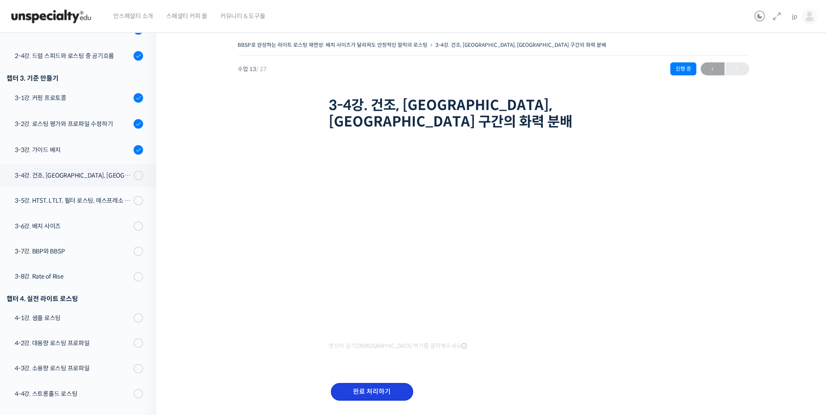
click at [386, 383] on input "완료 처리하기" at bounding box center [372, 392] width 82 height 18
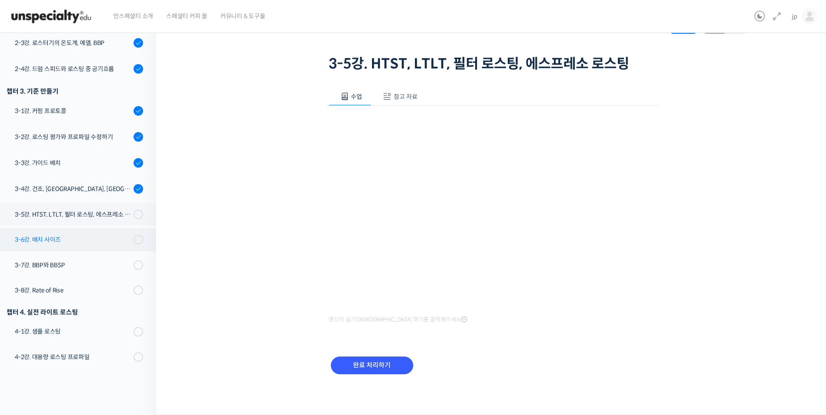
scroll to position [314, 0]
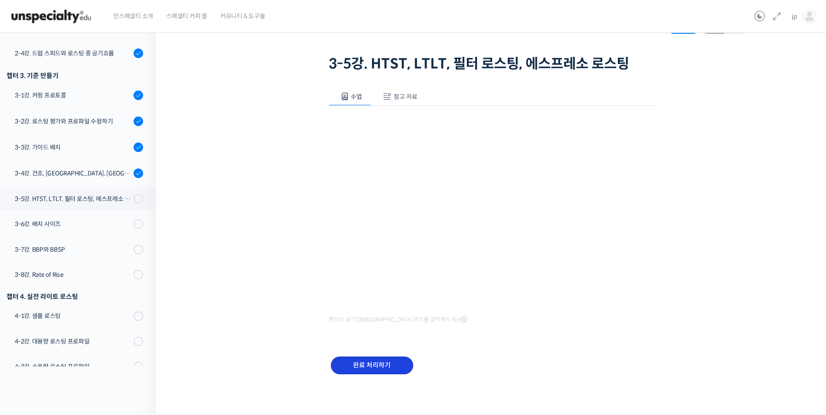
click at [372, 362] on input "완료 처리하기" at bounding box center [372, 366] width 82 height 18
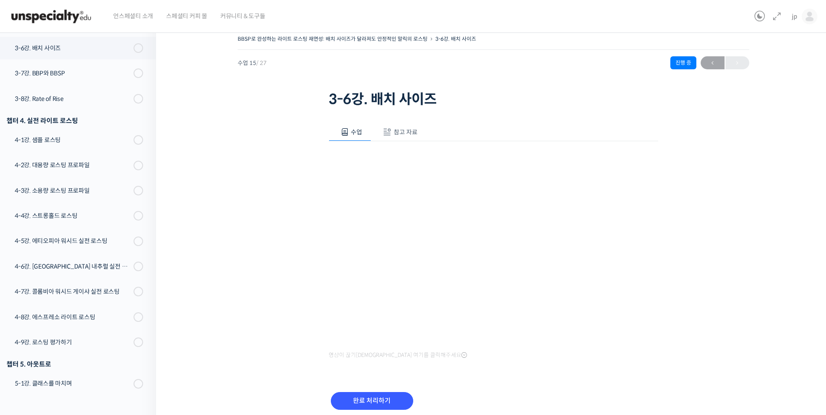
scroll to position [473, 0]
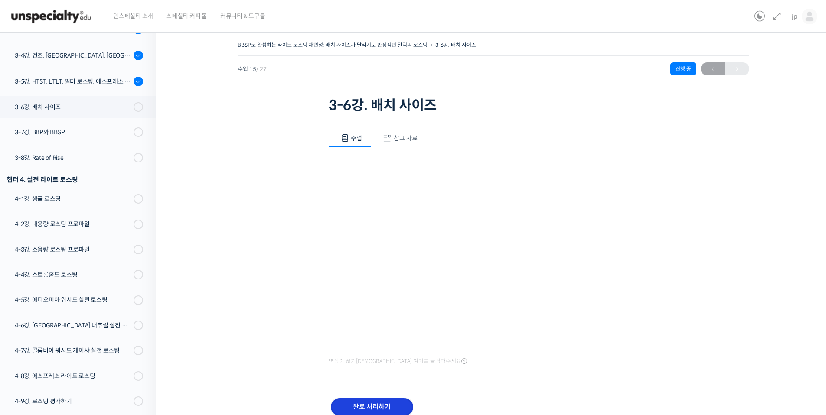
click at [375, 408] on input "완료 처리하기" at bounding box center [372, 407] width 82 height 18
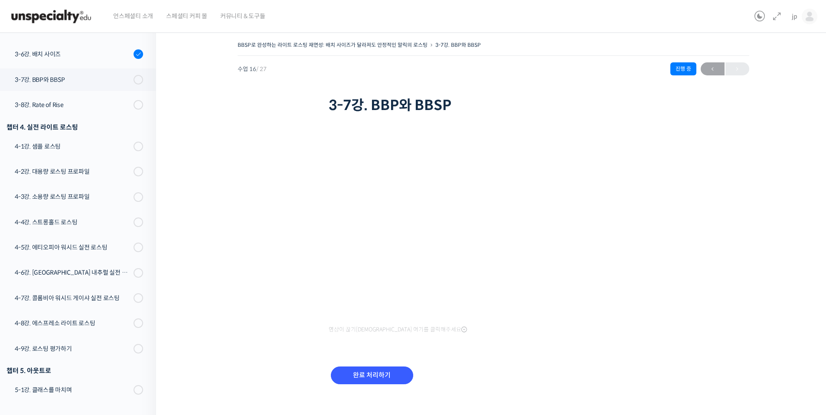
scroll to position [474, 0]
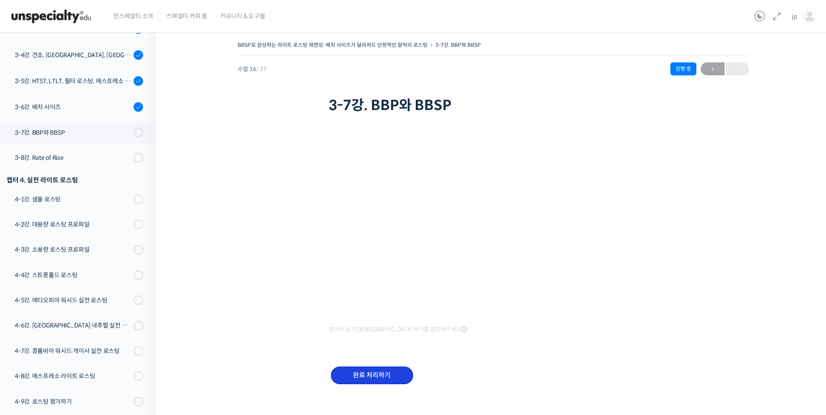
click at [380, 372] on input "완료 처리하기" at bounding box center [372, 376] width 82 height 18
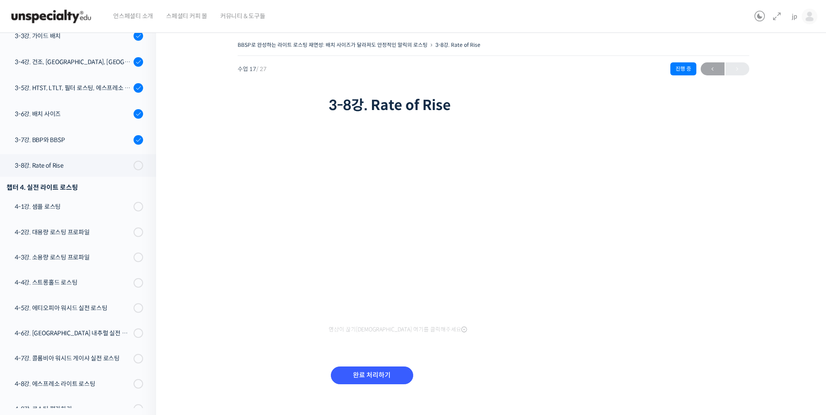
scroll to position [528, 0]
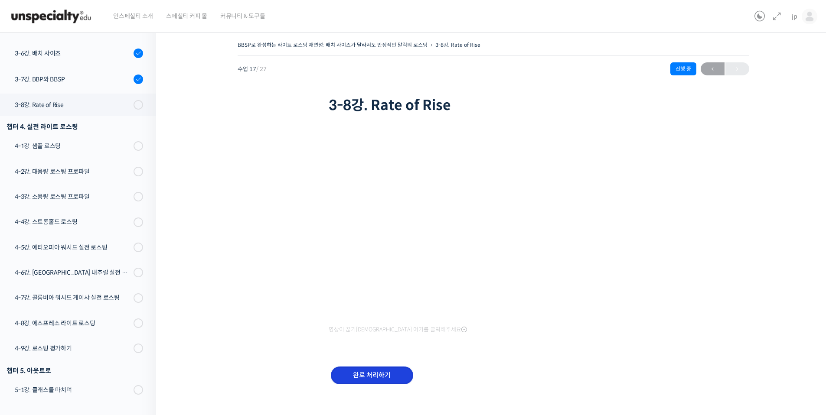
click at [371, 374] on input "완료 처리하기" at bounding box center [372, 376] width 82 height 18
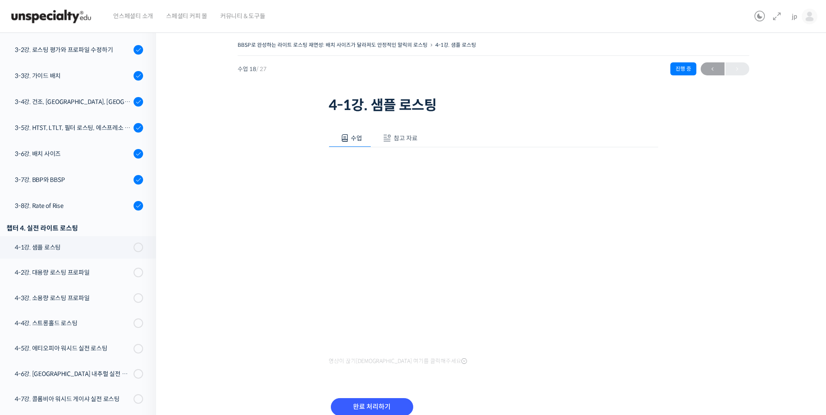
scroll to position [528, 0]
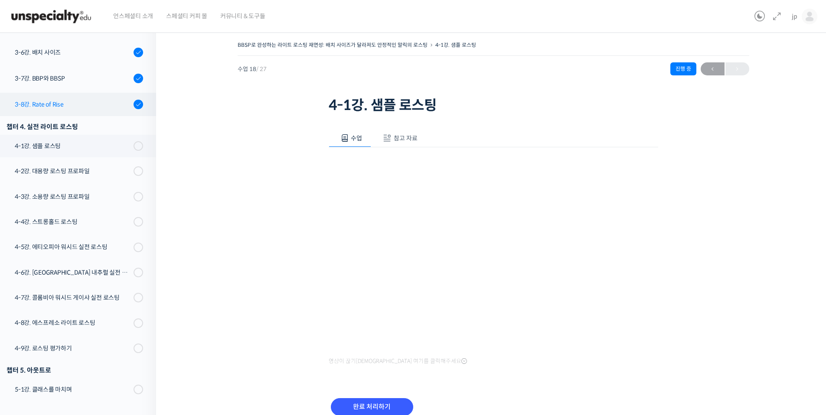
click at [108, 107] on div "3-8강. Rate of Rise" at bounding box center [73, 105] width 116 height 10
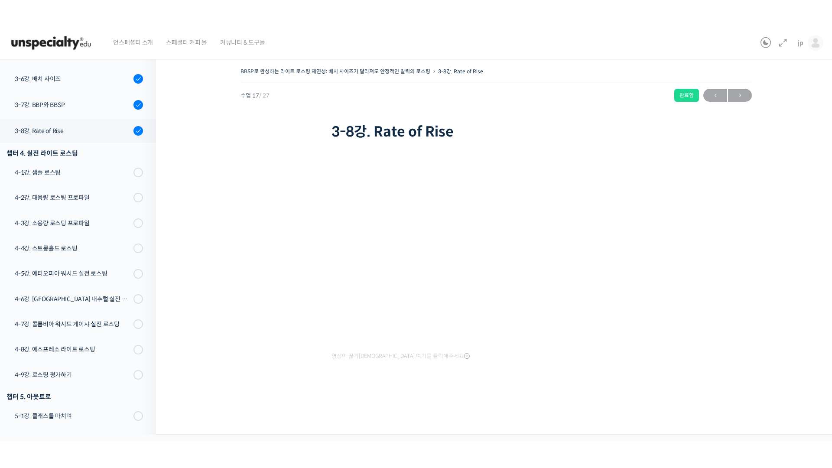
scroll to position [476, 0]
